Goal: Information Seeking & Learning: Learn about a topic

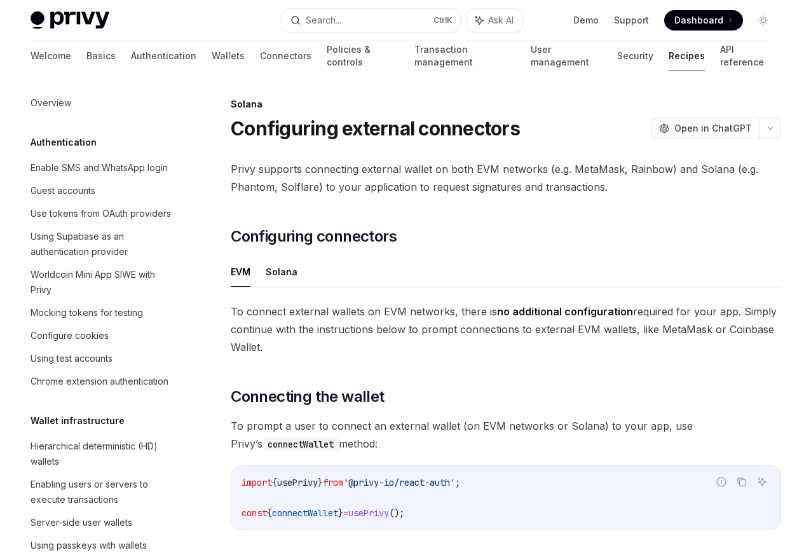
scroll to position [2036, 0]
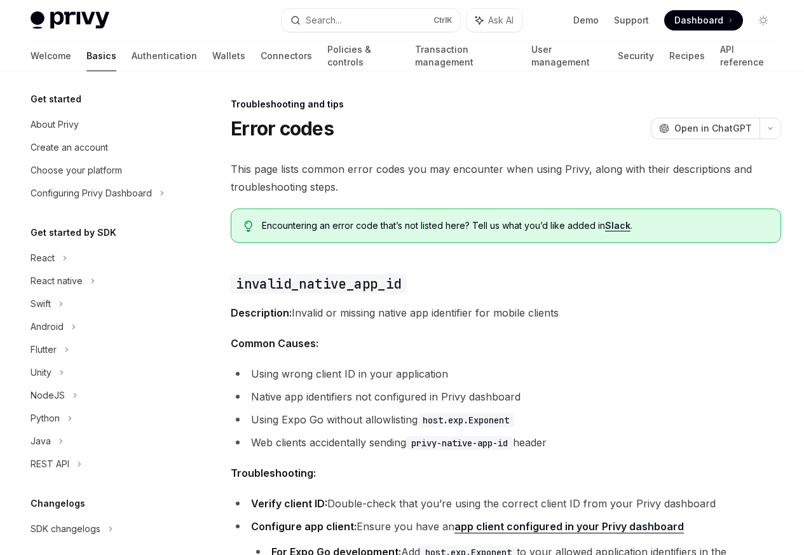
scroll to position [121, 0]
